Goal: Navigation & Orientation: Find specific page/section

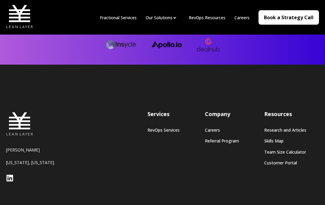
scroll to position [1675, 0]
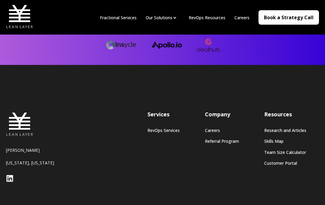
click at [160, 128] on link "RevOps Services" at bounding box center [163, 130] width 32 height 5
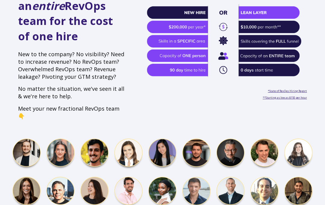
scroll to position [222, 0]
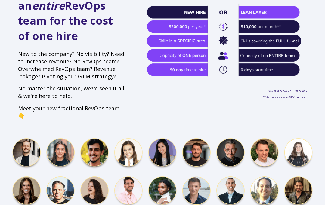
click at [62, 138] on img at bounding box center [162, 173] width 301 height 70
click at [18, 160] on img at bounding box center [162, 173] width 301 height 70
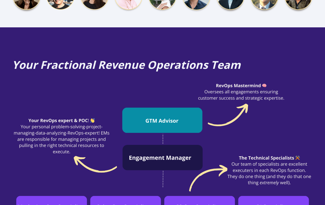
scroll to position [421, 0]
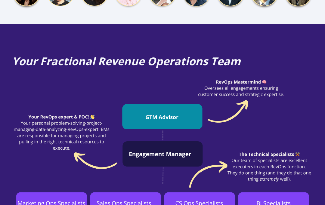
click at [111, 175] on img at bounding box center [162, 146] width 301 height 136
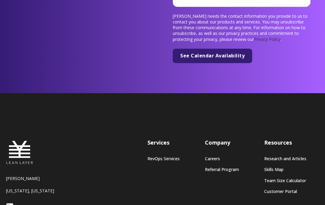
scroll to position [2390, 0]
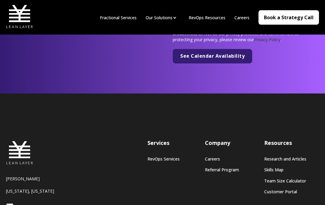
click at [213, 157] on link "Careers" at bounding box center [222, 159] width 34 height 5
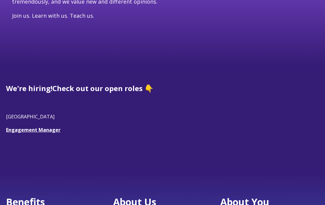
scroll to position [115, 0]
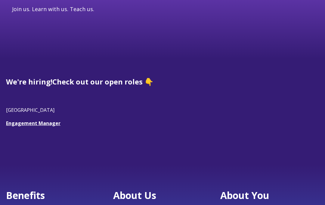
click at [22, 125] on link "Engagement Manager" at bounding box center [33, 123] width 54 height 7
